Goal: Transaction & Acquisition: Purchase product/service

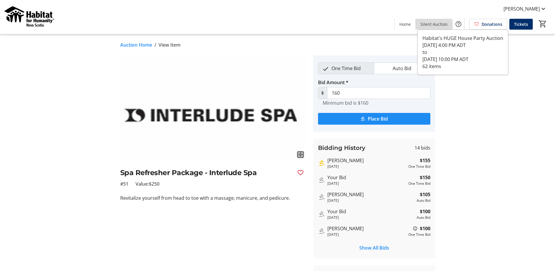
click at [428, 26] on span "Silent Auction" at bounding box center [434, 24] width 27 height 6
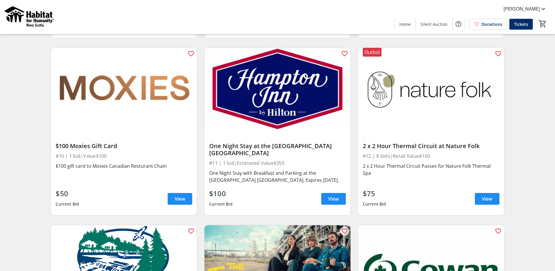
scroll to position [557, 0]
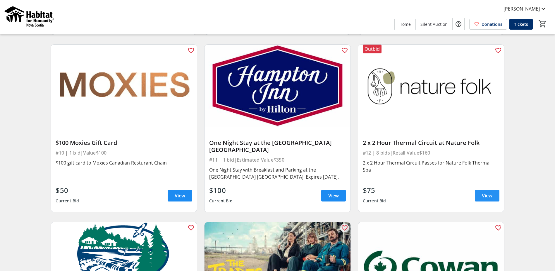
click at [485, 193] on span "View" at bounding box center [487, 195] width 11 height 7
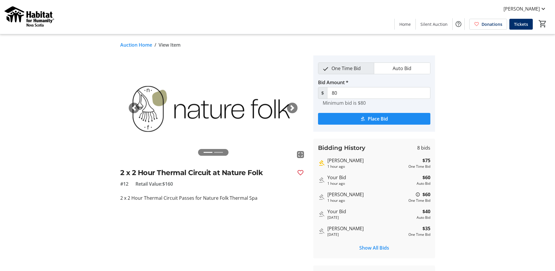
scroll to position [29, 0]
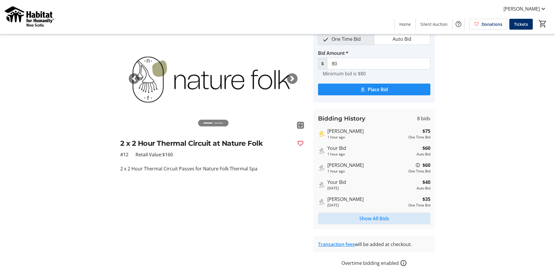
click at [371, 215] on span "Show All Bids" at bounding box center [375, 218] width 30 height 7
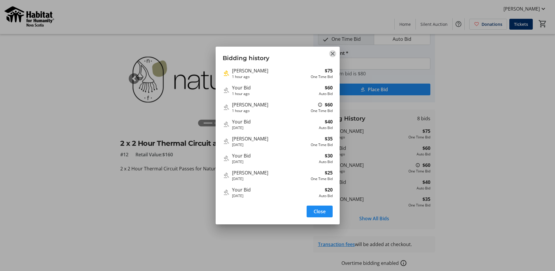
click at [331, 54] on mat-icon "Close" at bounding box center [332, 53] width 7 height 7
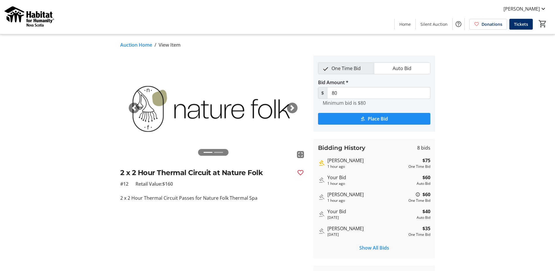
scroll to position [29, 0]
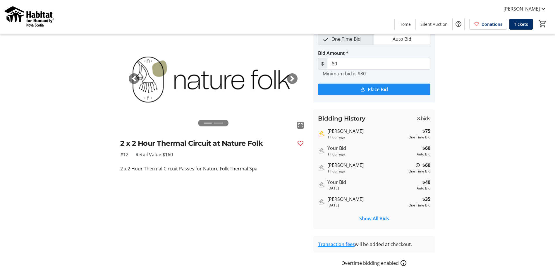
click at [479, 157] on tr-auction-item-details-ui "Auction Home / View Item fullscreen fullscreen Previous Next 2 x 2 Hour Thermal…" at bounding box center [277, 146] width 555 height 283
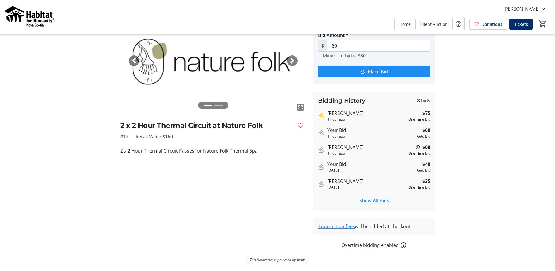
scroll to position [18, 0]
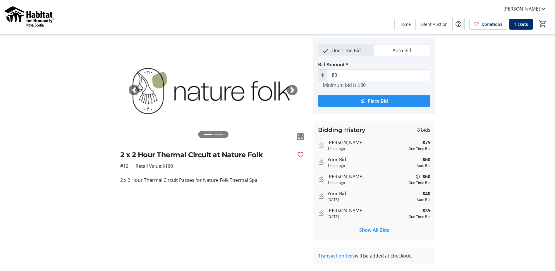
click at [386, 98] on span "Place Bid" at bounding box center [378, 100] width 20 height 7
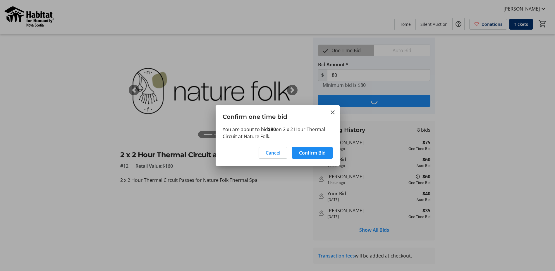
scroll to position [0, 0]
click at [312, 150] on span "Confirm Bid" at bounding box center [312, 152] width 27 height 7
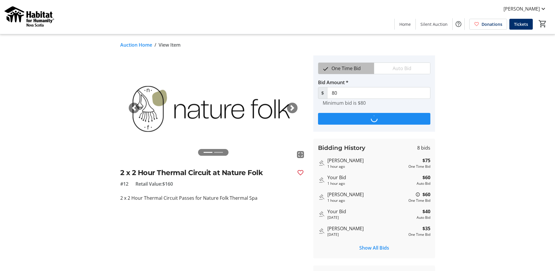
type input "85"
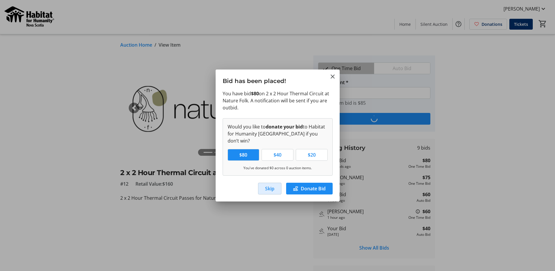
click at [273, 185] on span "Skip" at bounding box center [269, 188] width 9 height 7
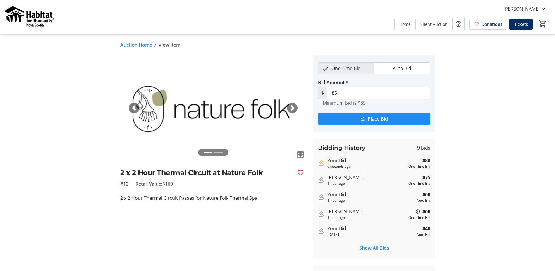
click at [461, 167] on div "fullscreen fullscreen Previous Next 2 x 2 Hour Thermal Circuit at Nature Folk #…" at bounding box center [278, 175] width 386 height 240
click at [438, 26] on span "Silent Auction" at bounding box center [434, 24] width 27 height 6
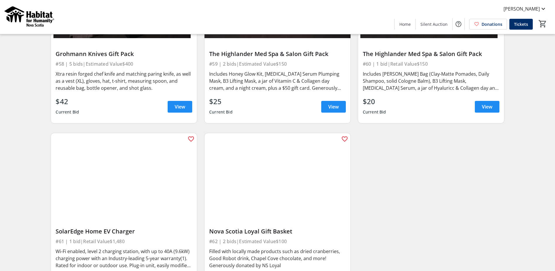
scroll to position [3505, 0]
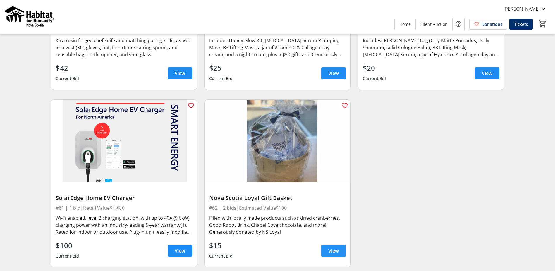
click at [331, 247] on span "View" at bounding box center [333, 250] width 11 height 7
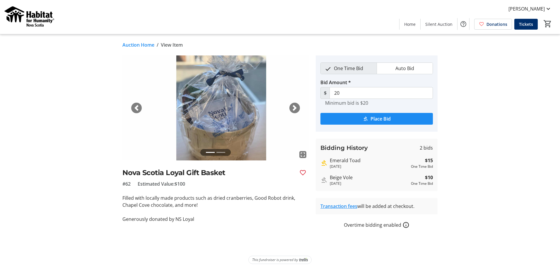
click at [297, 108] on span "button" at bounding box center [295, 108] width 6 height 6
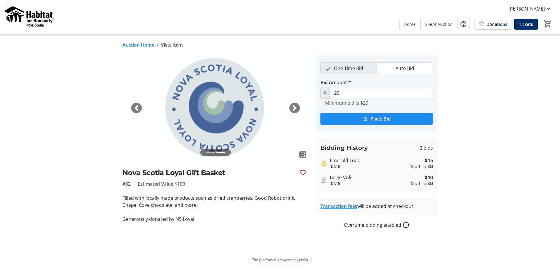
click at [294, 108] on span "button" at bounding box center [295, 108] width 6 height 6
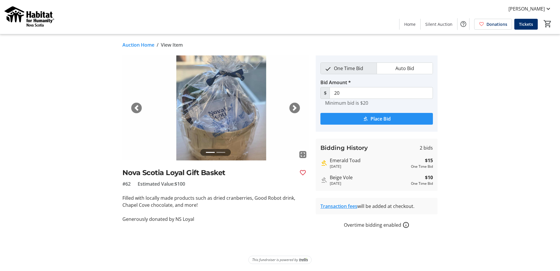
click at [380, 117] on span "Place Bid" at bounding box center [380, 118] width 20 height 7
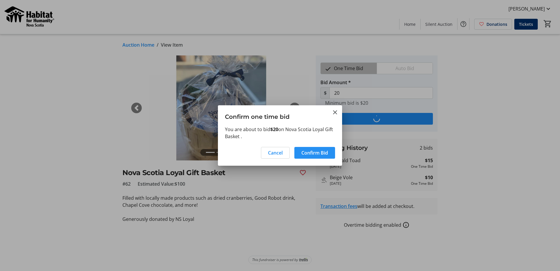
click at [324, 151] on span "Confirm Bid" at bounding box center [314, 152] width 27 height 7
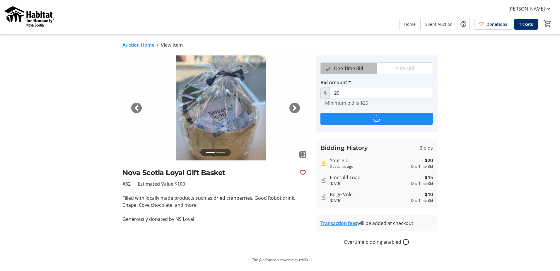
type input "25"
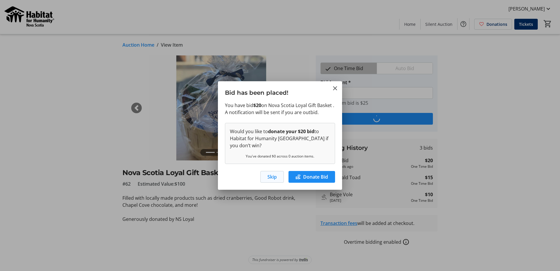
click at [269, 177] on span "Skip" at bounding box center [271, 176] width 9 height 7
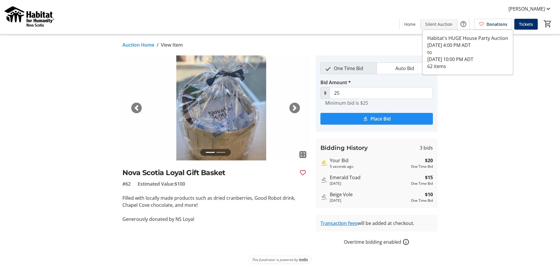
click at [441, 21] on span "Silent Auction" at bounding box center [438, 24] width 27 height 6
